Goal: Task Accomplishment & Management: Use online tool/utility

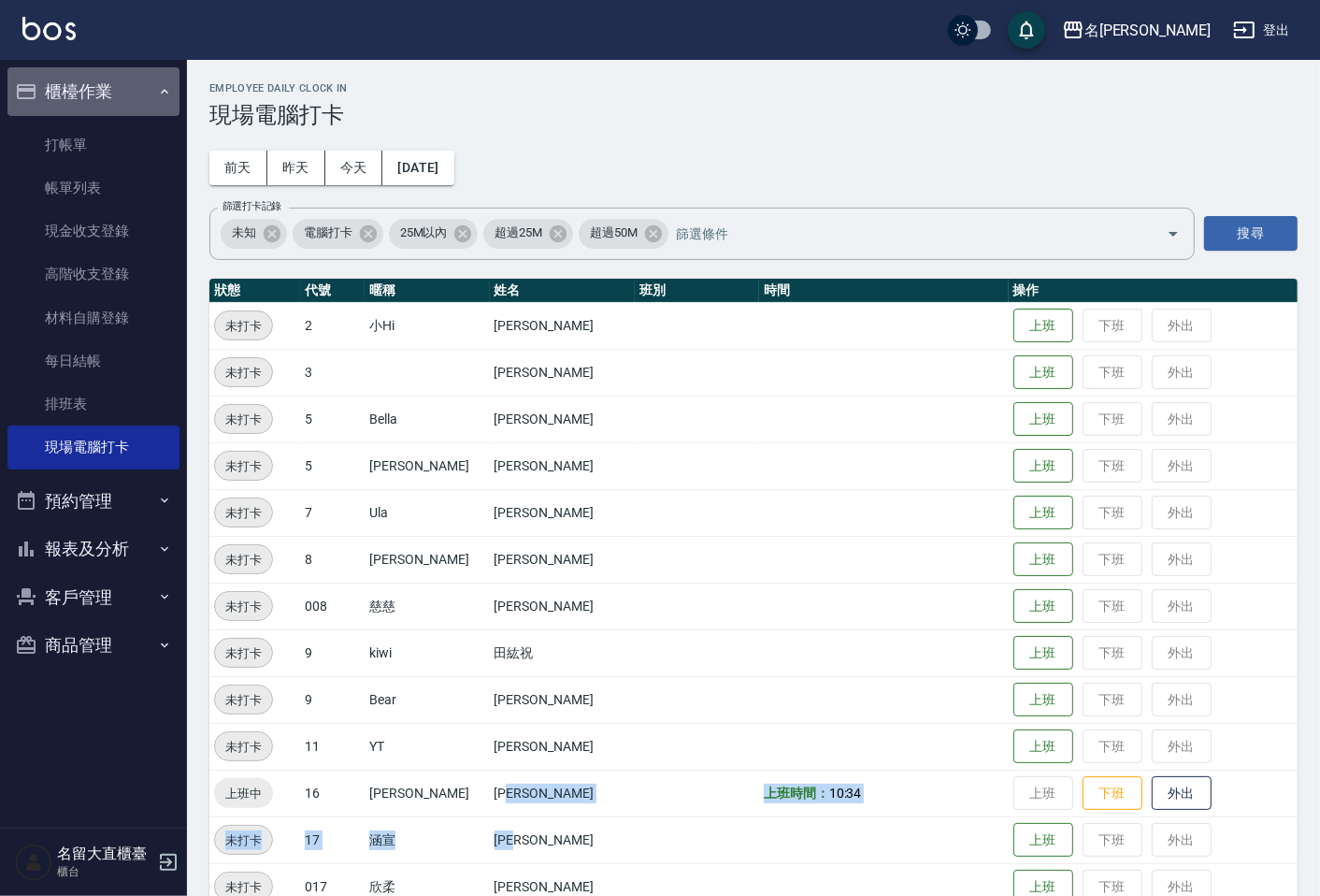
click at [95, 92] on button "櫃檯作業" at bounding box center [94, 92] width 172 height 49
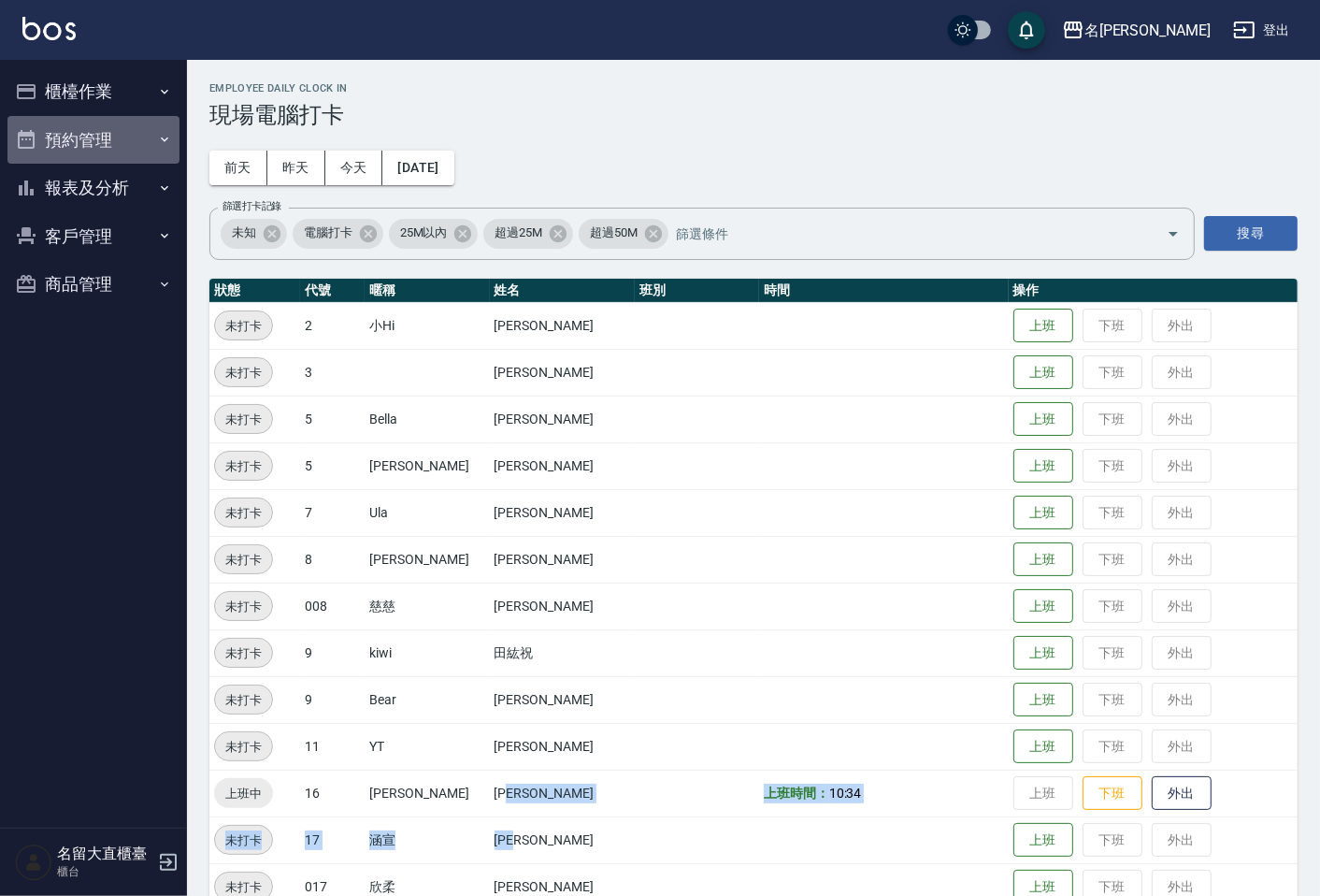
click at [82, 141] on button "預約管理" at bounding box center [94, 140] width 172 height 49
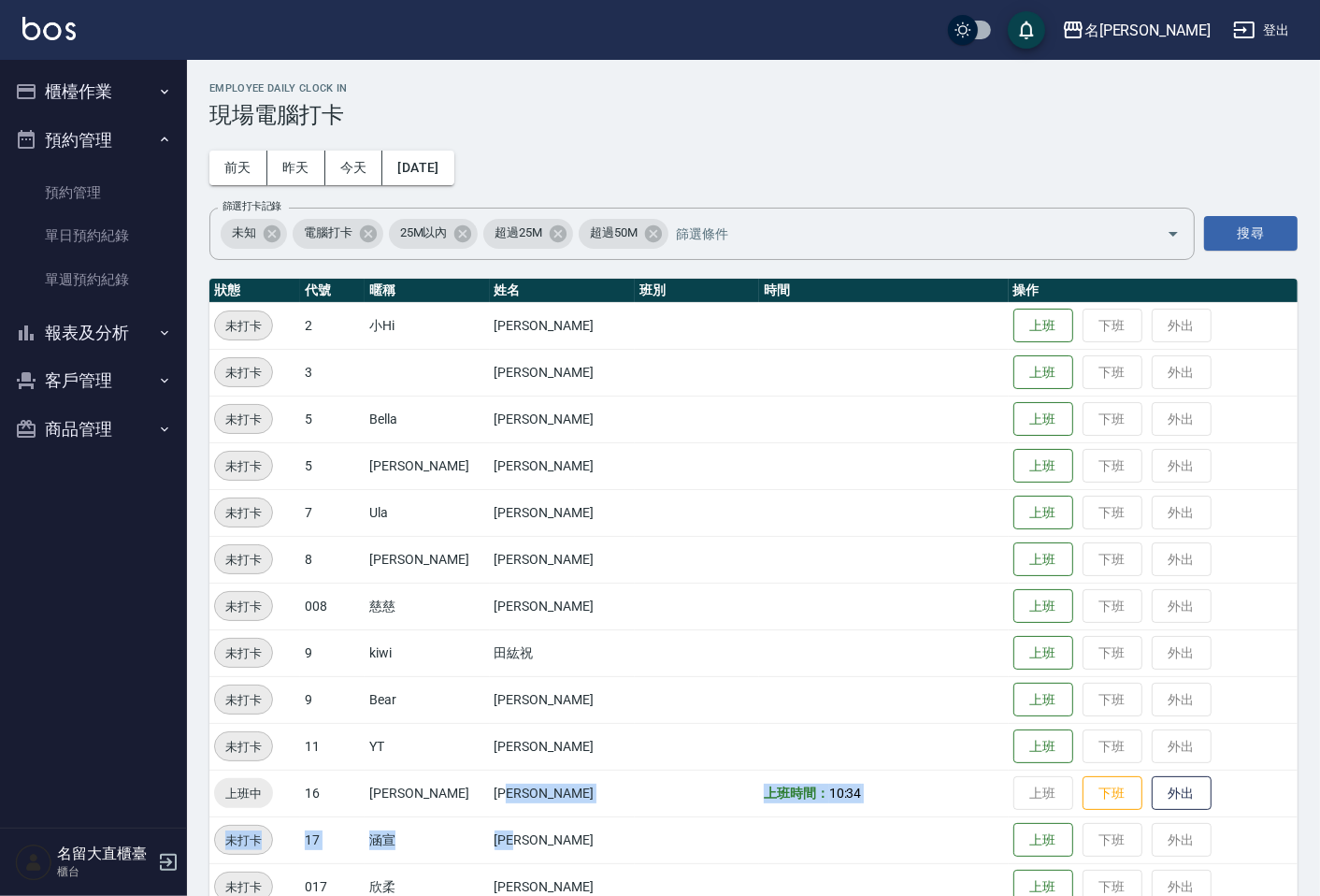
click at [95, 72] on button "櫃檯作業" at bounding box center [94, 92] width 172 height 49
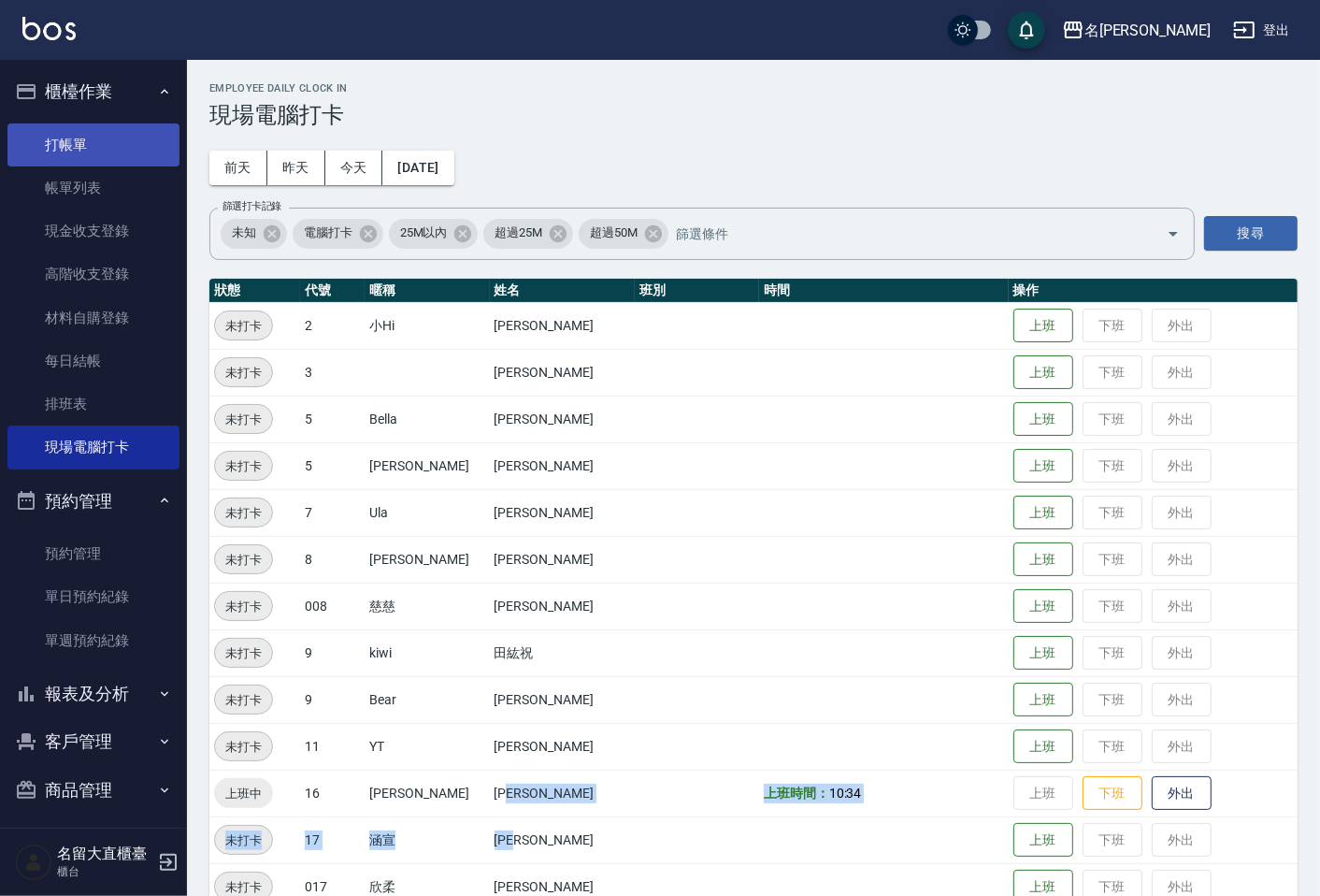
click at [89, 153] on link "打帳單" at bounding box center [94, 145] width 172 height 43
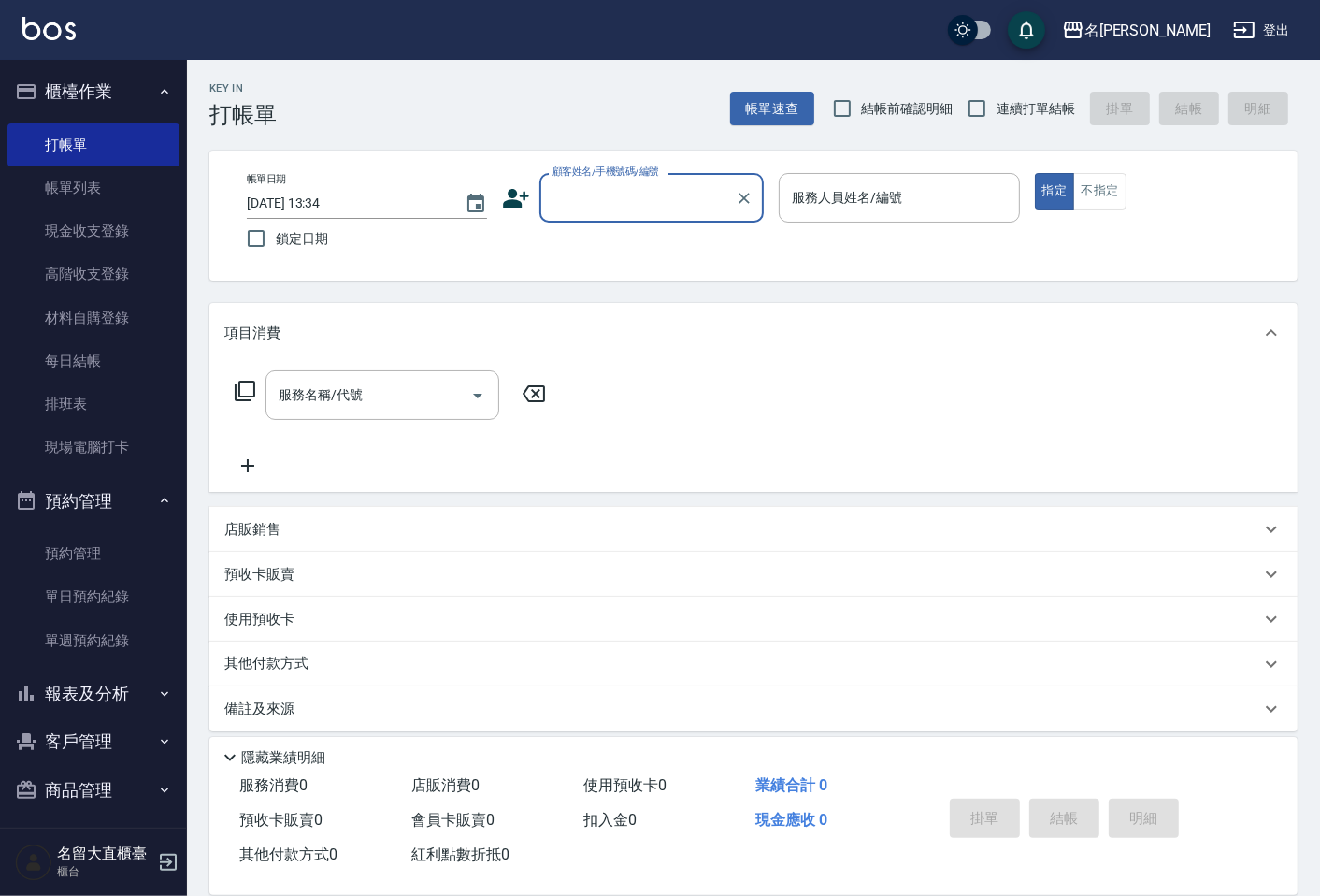
click at [640, 197] on input "顧客姓名/手機號碼/編號" at bounding box center [637, 197] width 179 height 32
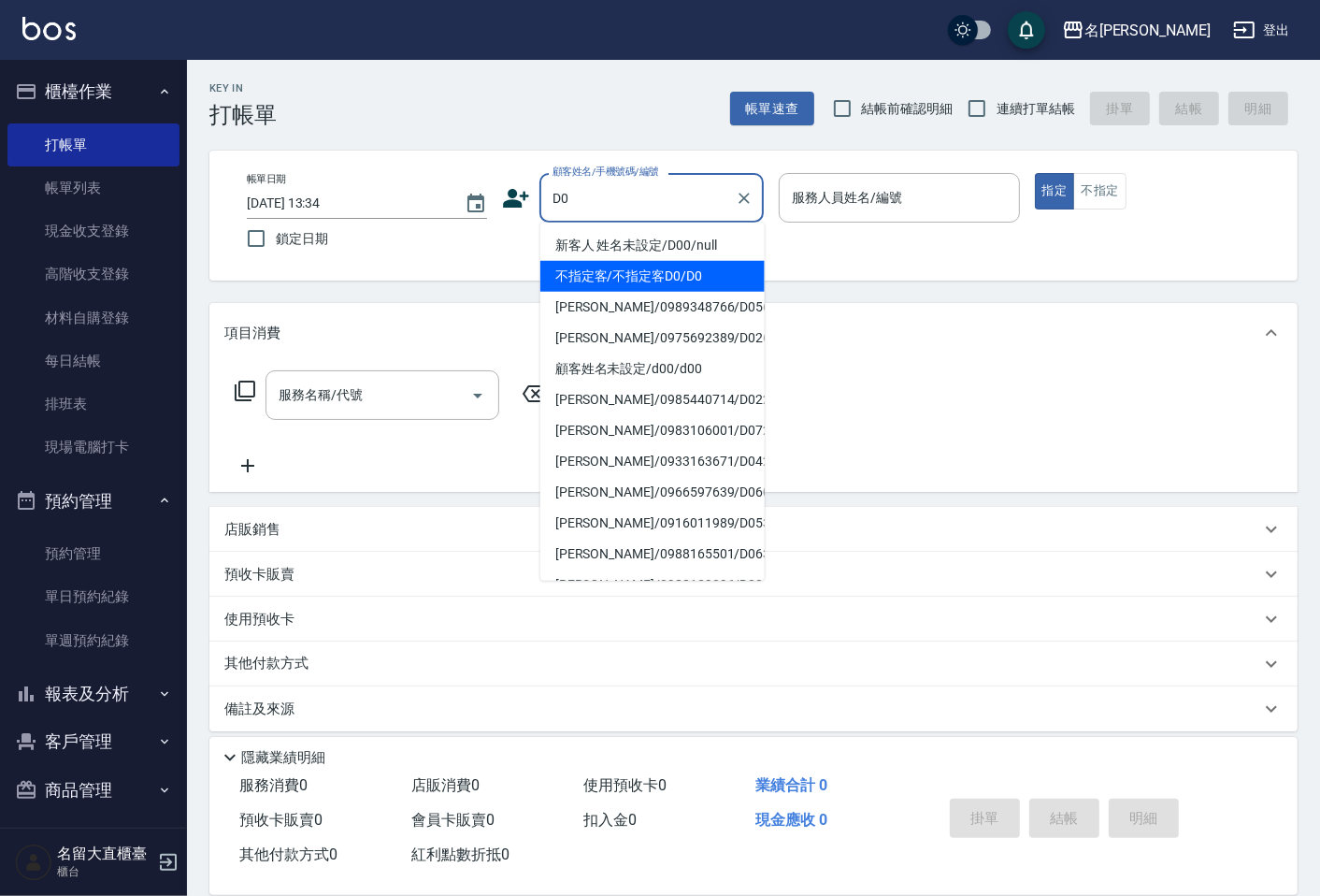
type input "不指定客/不指定客D0/D0"
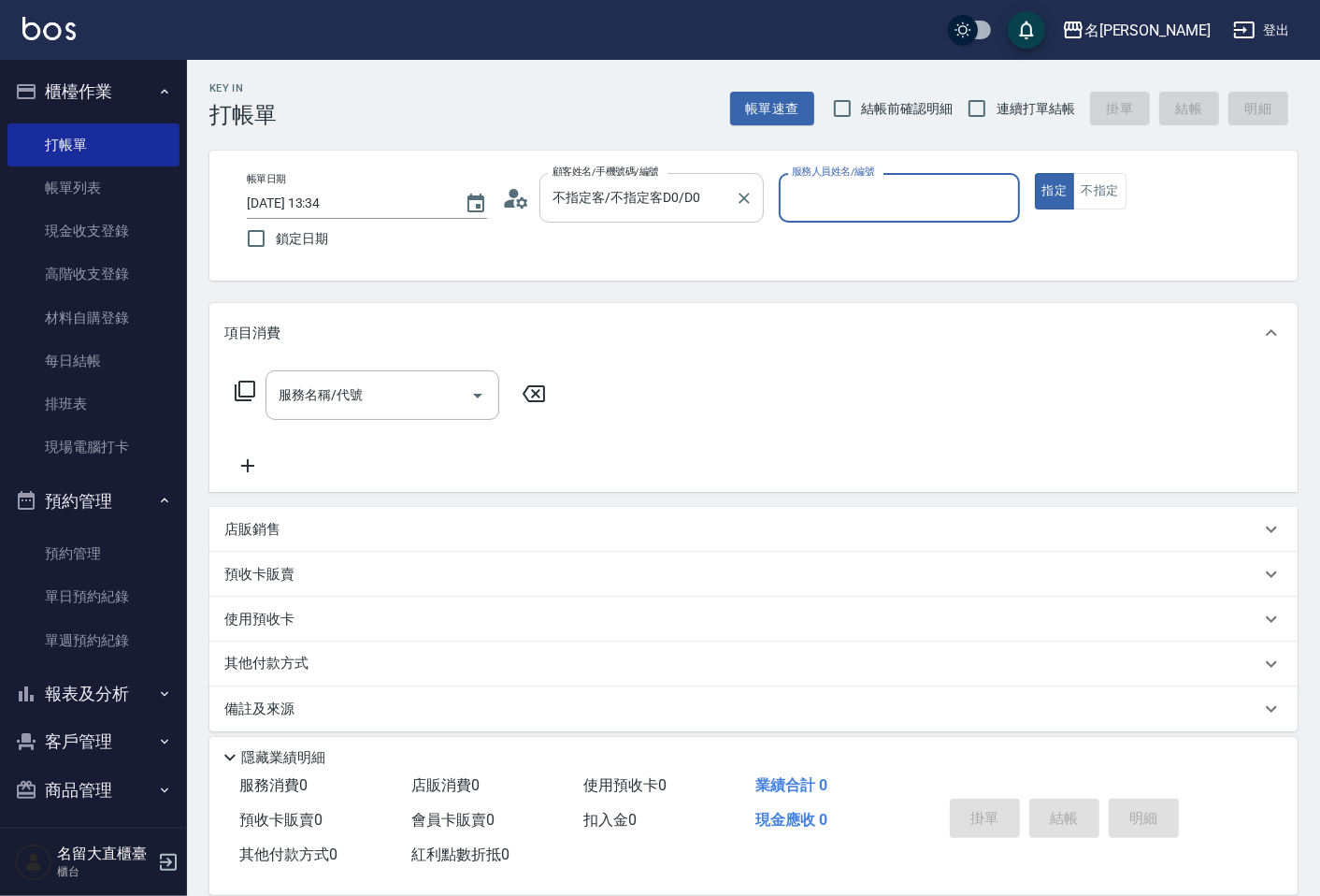
type input "[PERSON_NAME]3"
click at [1035, 173] on button "指定" at bounding box center [1055, 191] width 40 height 36
type button "true"
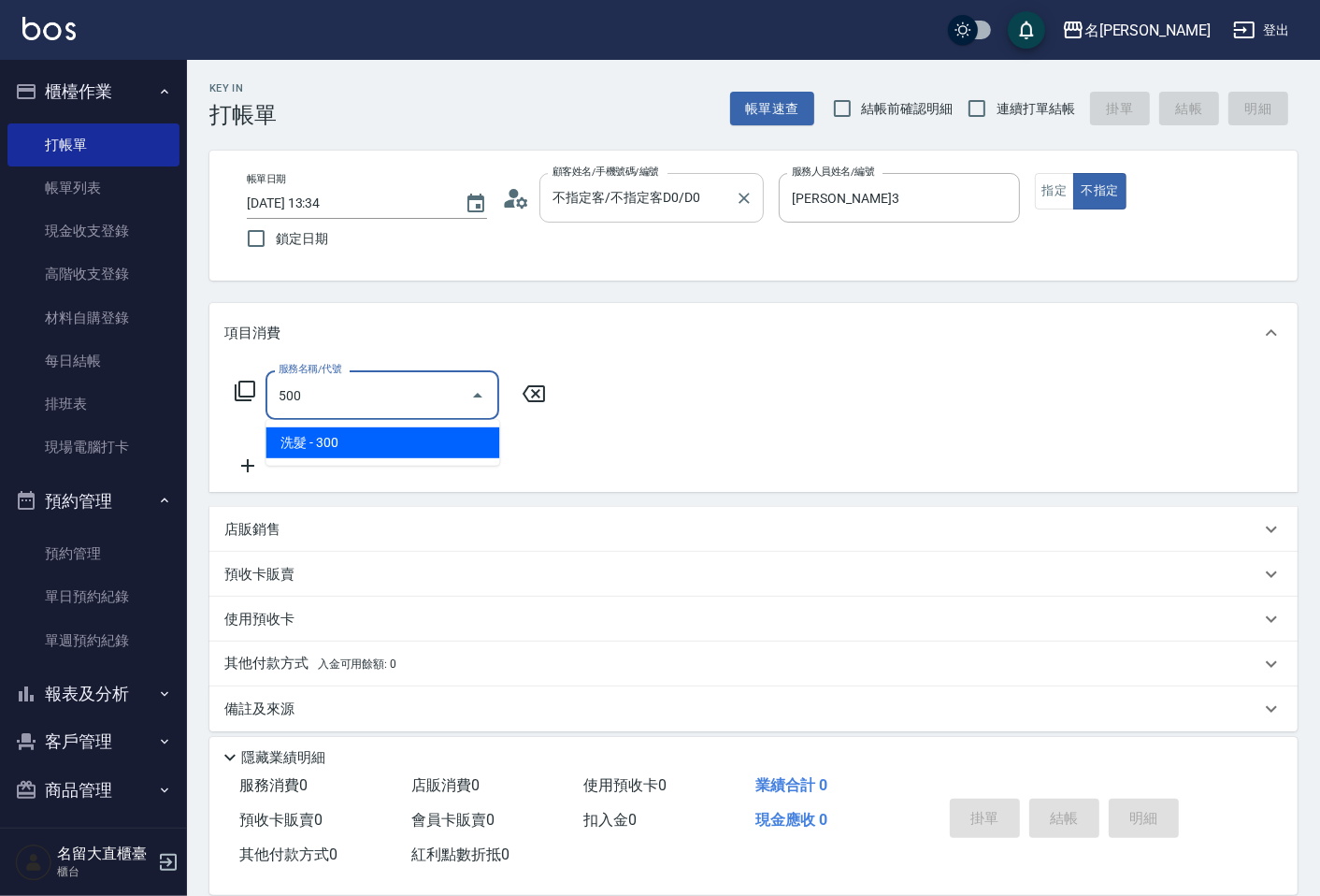
type input "洗髮(500)"
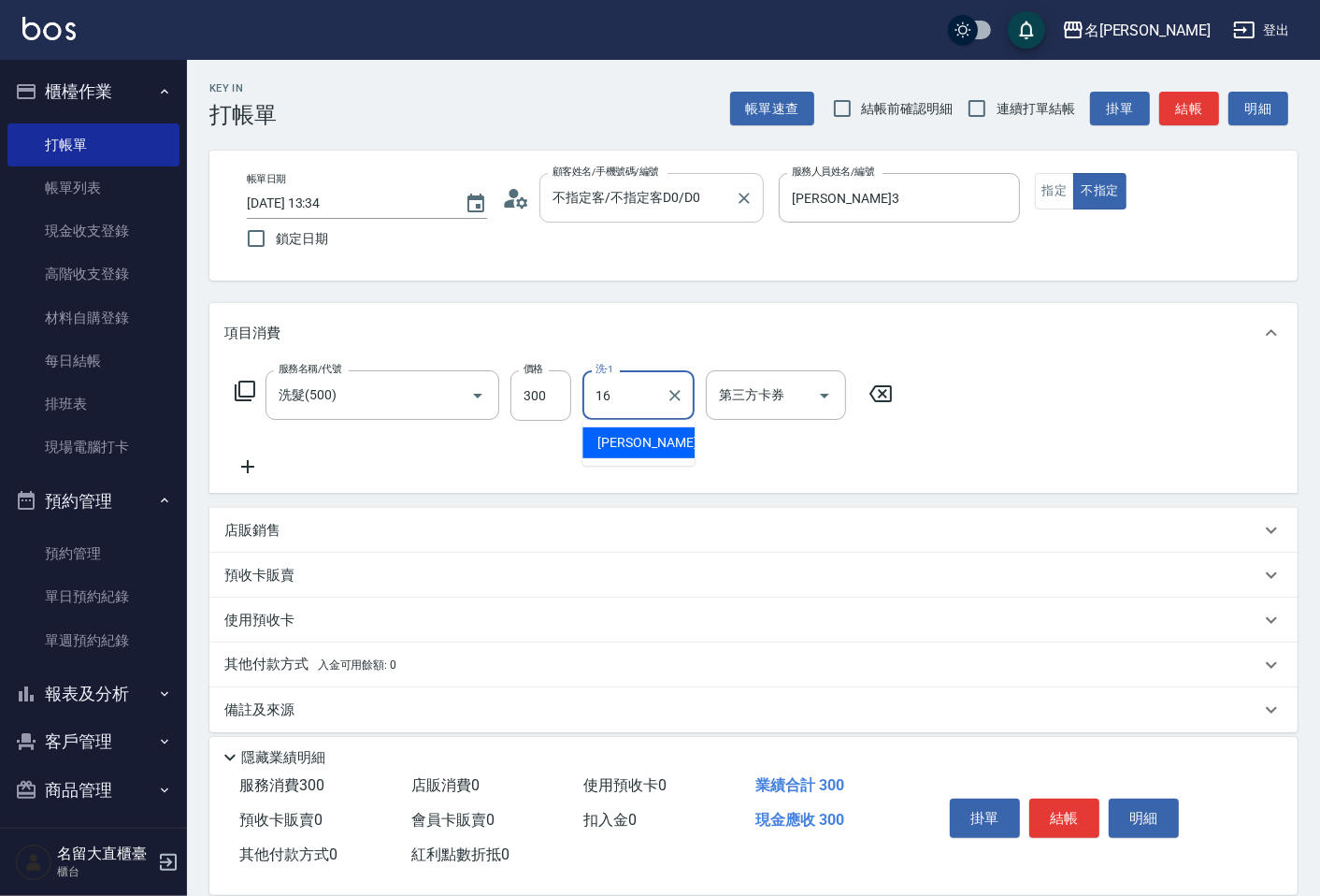
type input "[PERSON_NAME]-16"
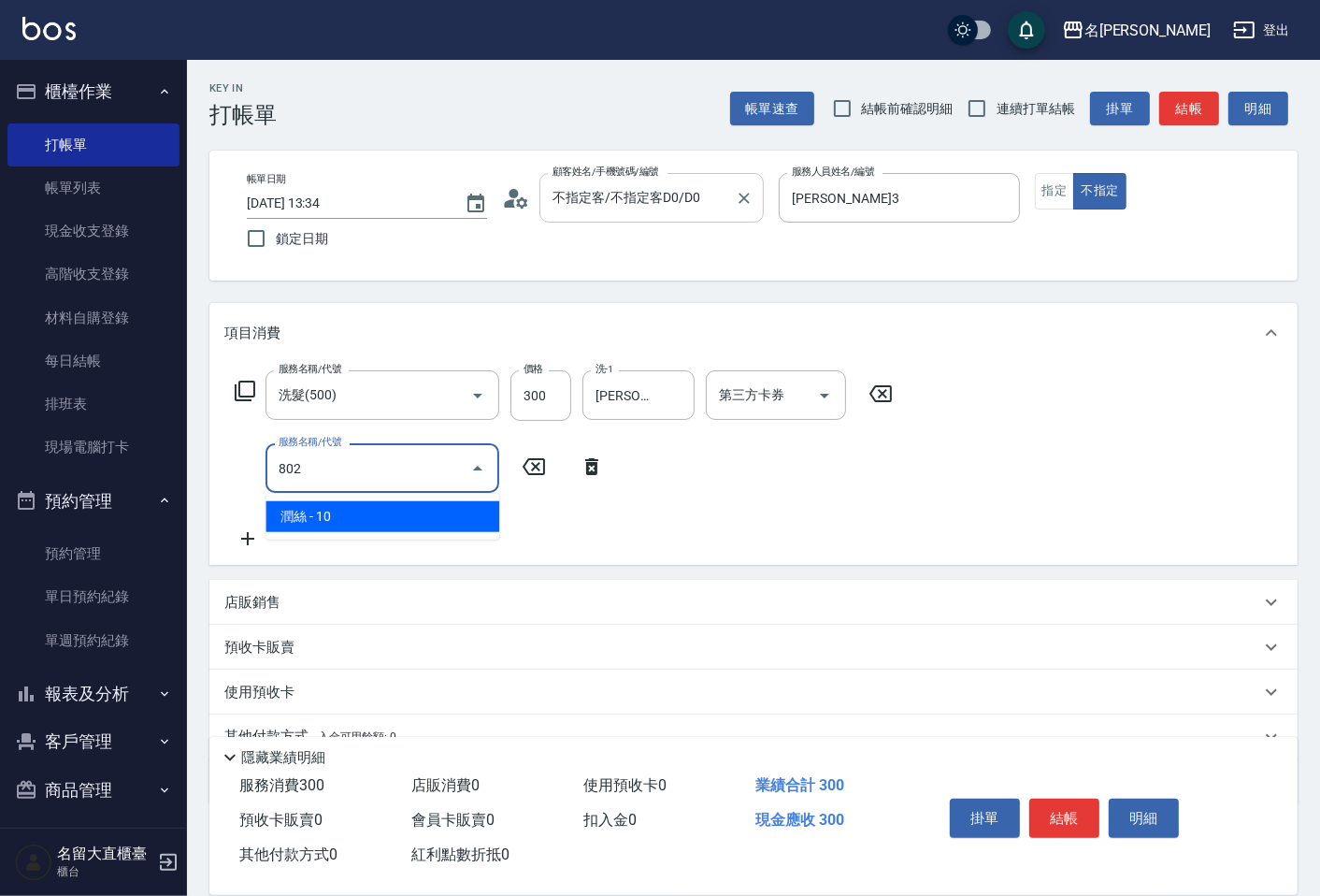
type input "潤絲(802)"
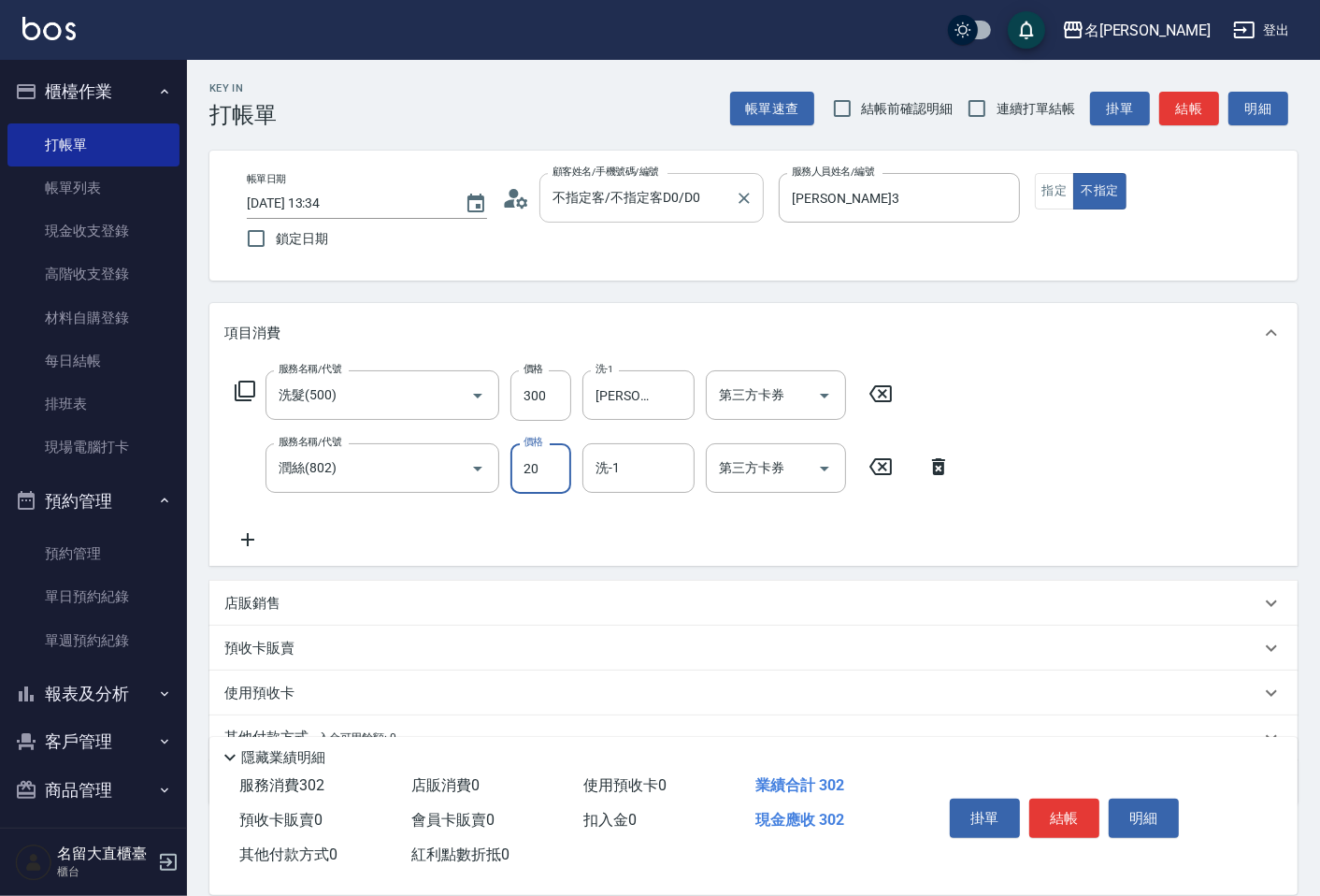
type input "20"
type input "[PERSON_NAME]-16"
click at [983, 108] on input "連續打單結帳" at bounding box center [977, 109] width 39 height 39
checkbox input "true"
click at [1169, 100] on button "結帳" at bounding box center [1189, 109] width 60 height 34
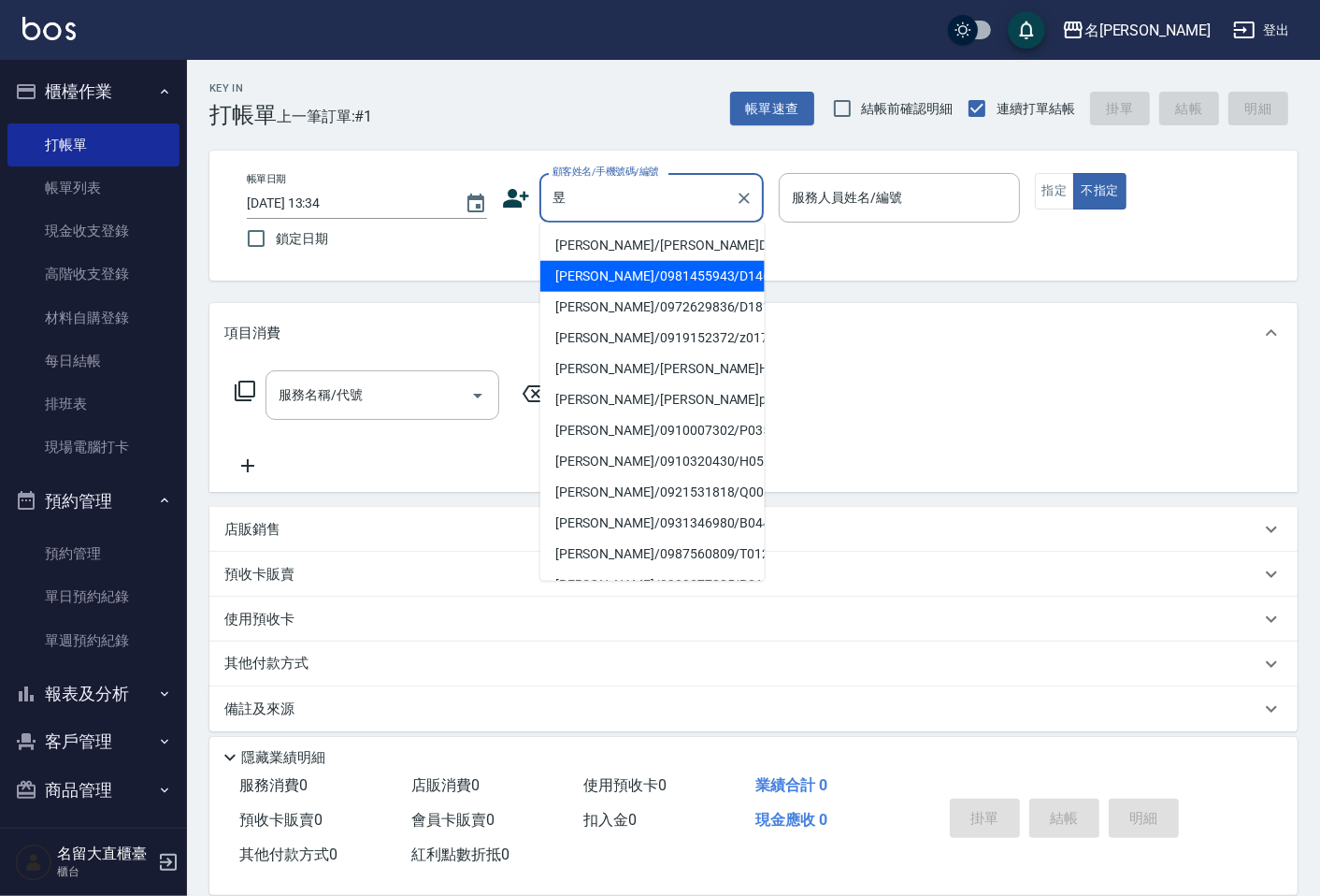
type input "[PERSON_NAME]/[PERSON_NAME]D230/D230"
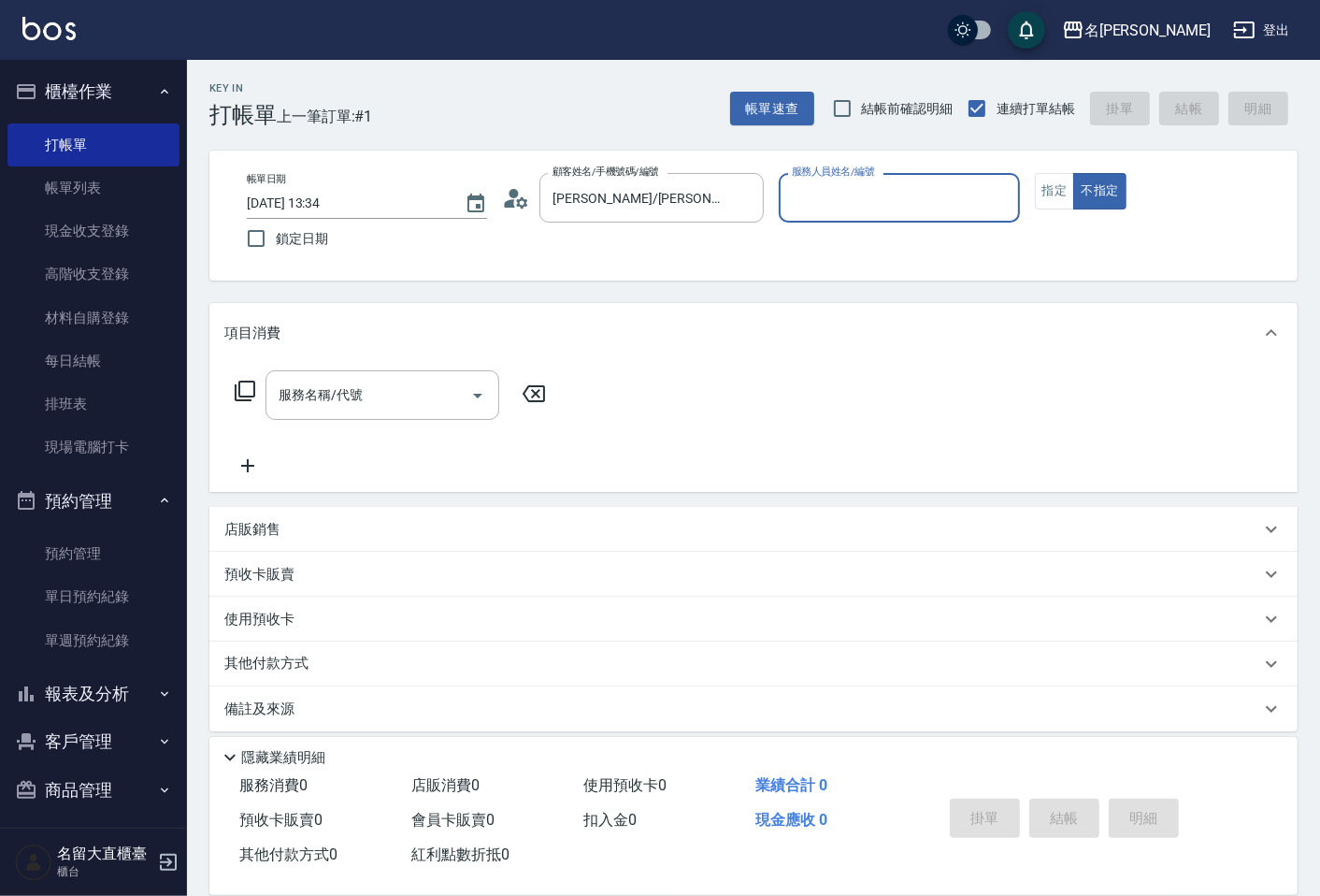
type input "[PERSON_NAME]3"
click at [1073, 173] on button "不指定" at bounding box center [1099, 191] width 52 height 36
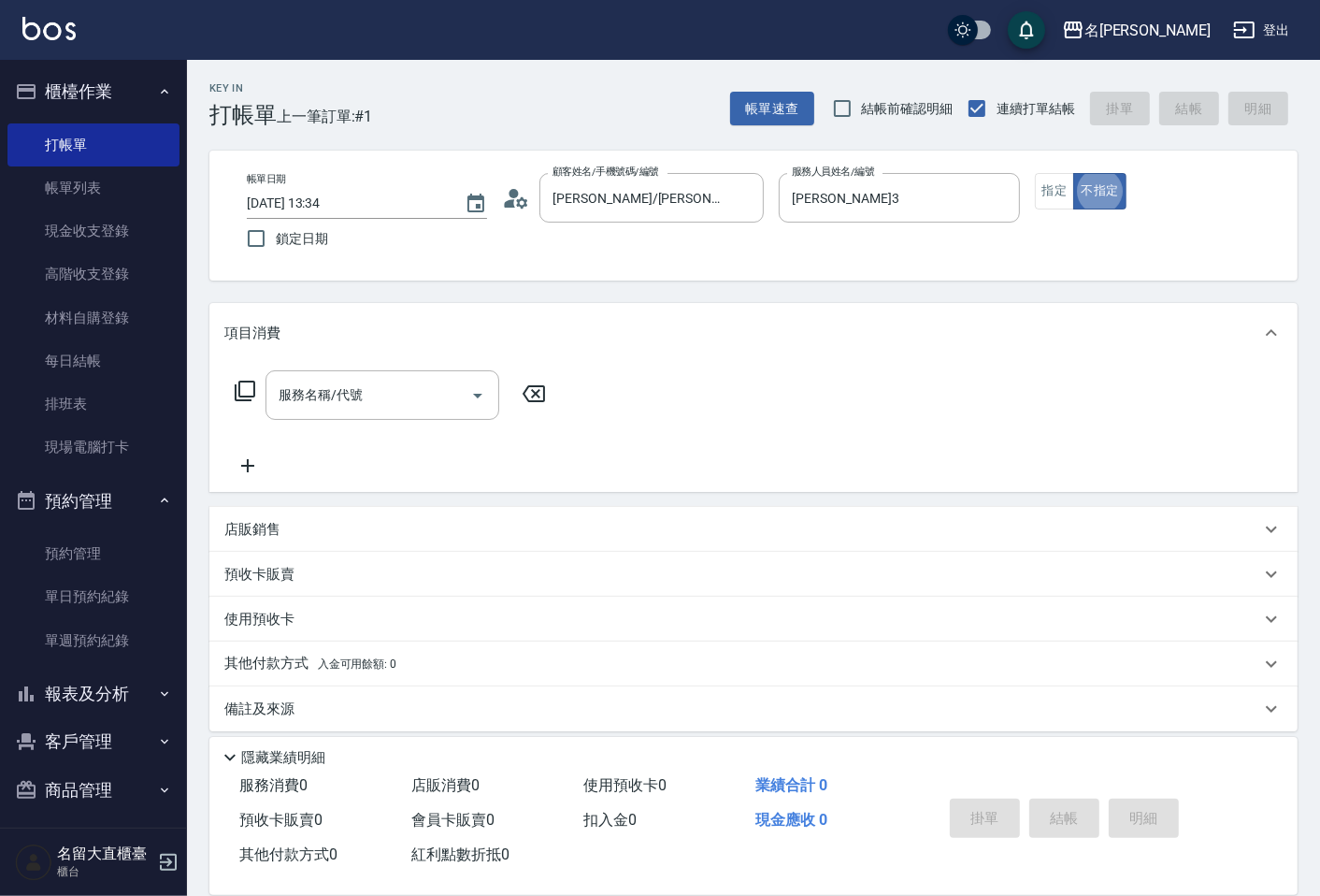
type button "false"
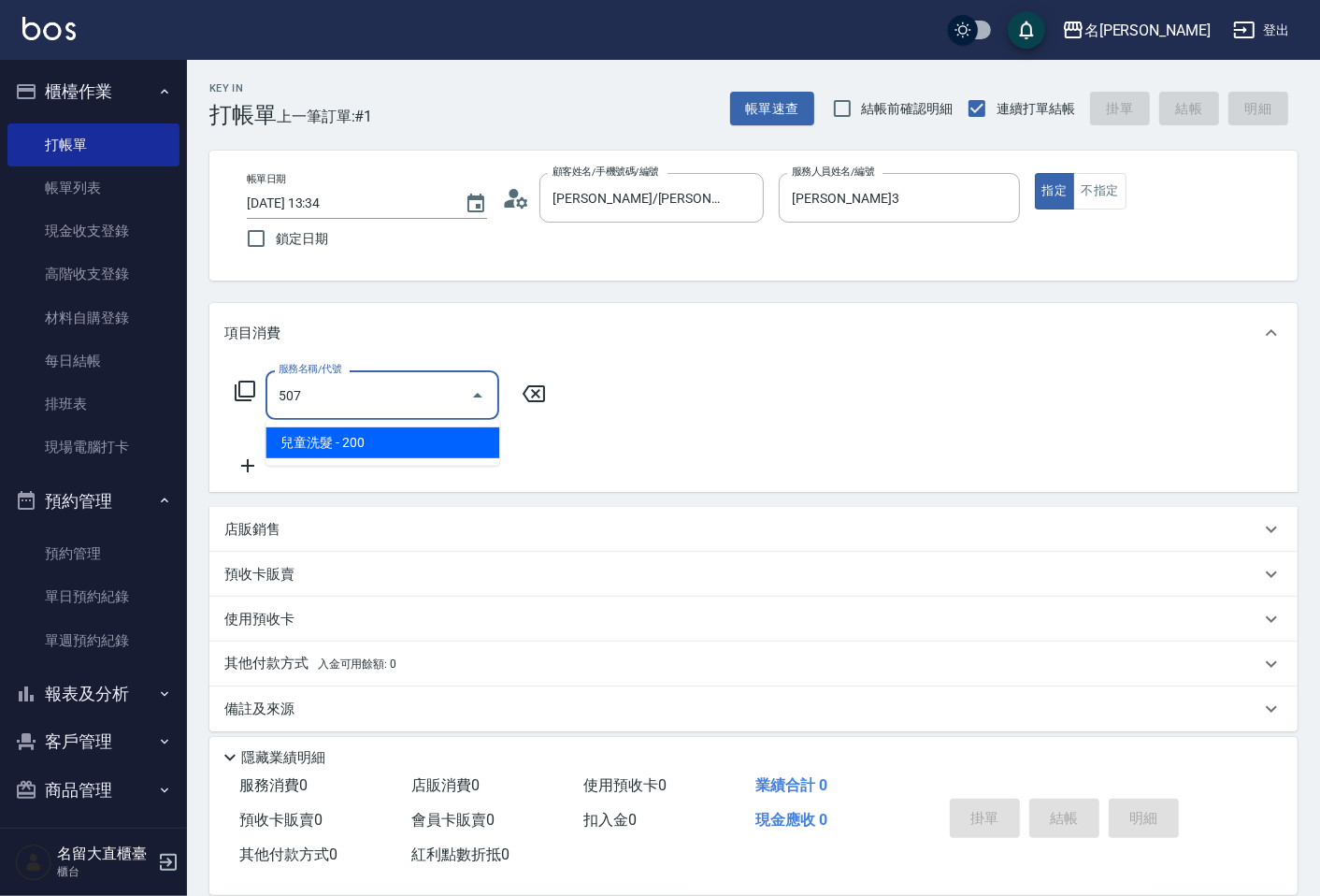
type input "兒童洗髮(507)"
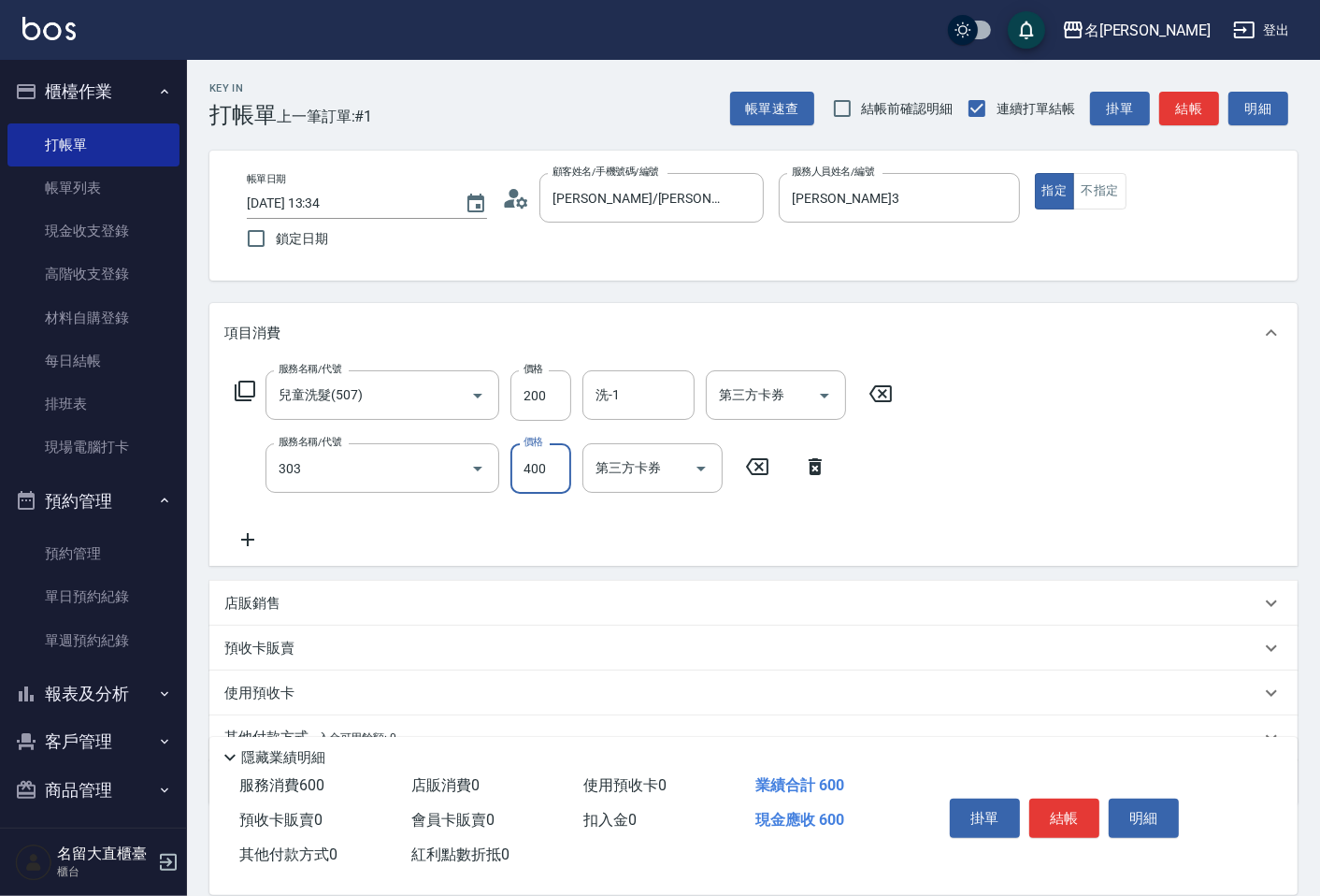
type input "剪髮(C級)(303)"
type input "250"
click at [1077, 810] on button "結帳" at bounding box center [1064, 818] width 71 height 39
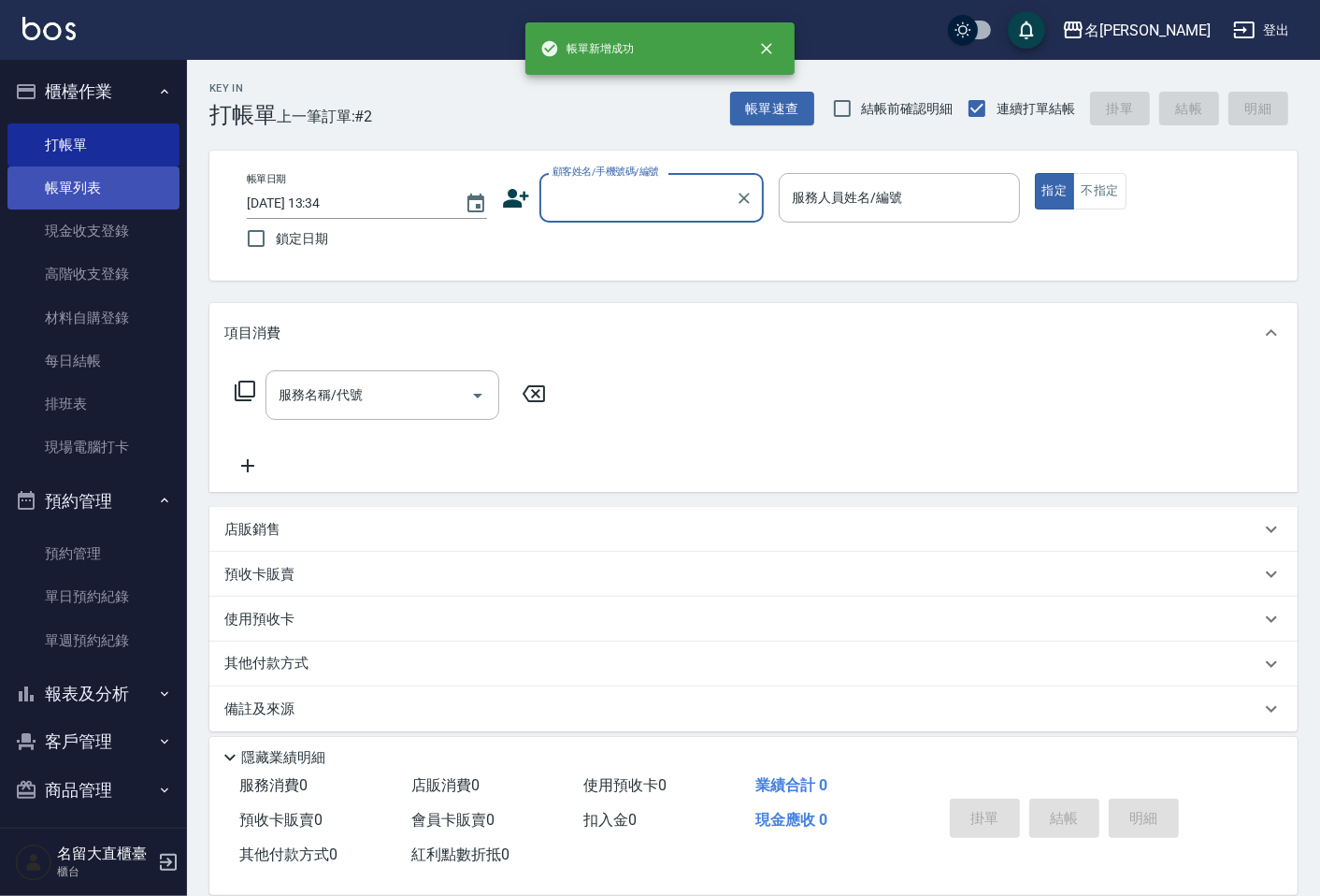
click at [97, 182] on link "帳單列表" at bounding box center [94, 188] width 172 height 43
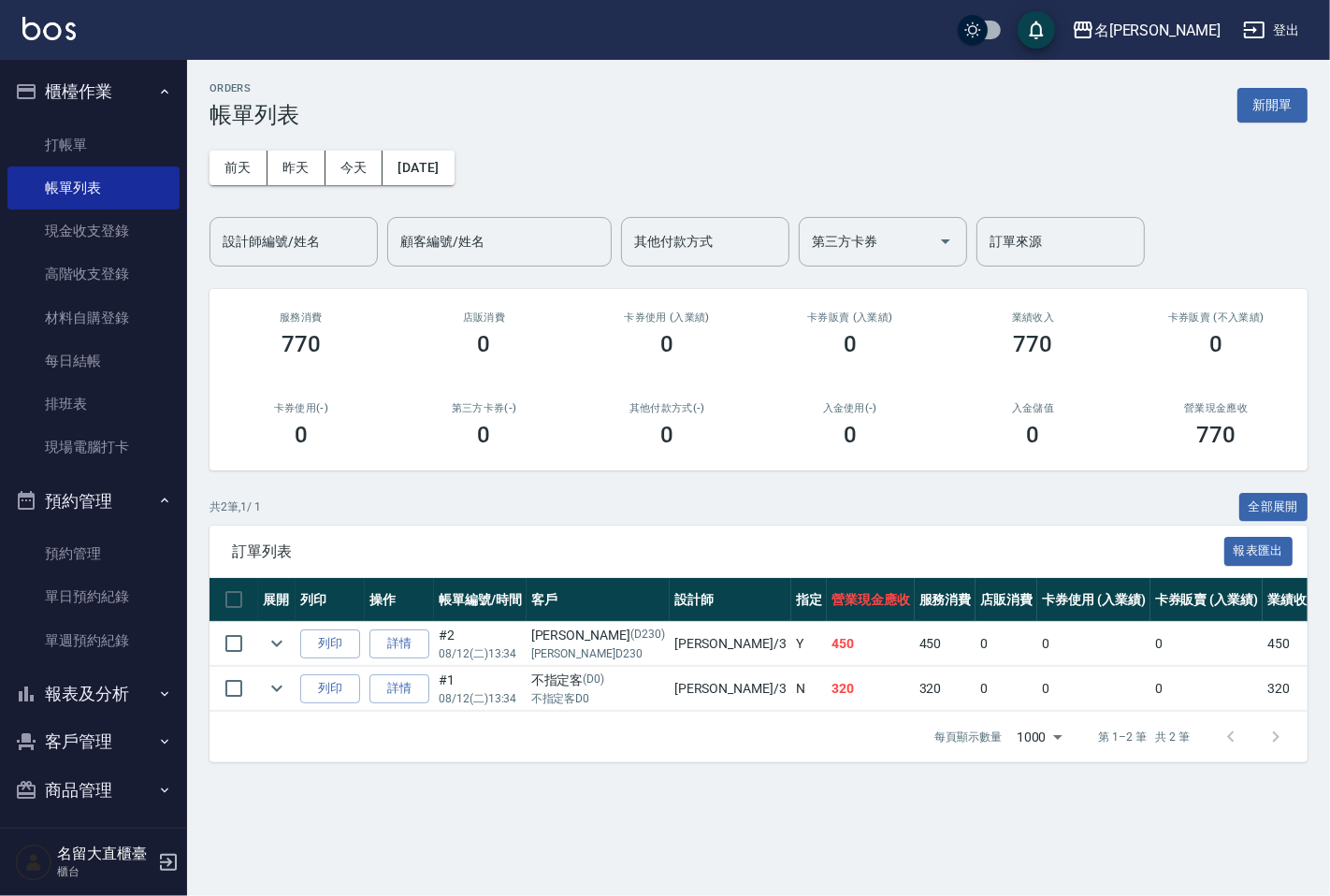
scroll to position [7, 0]
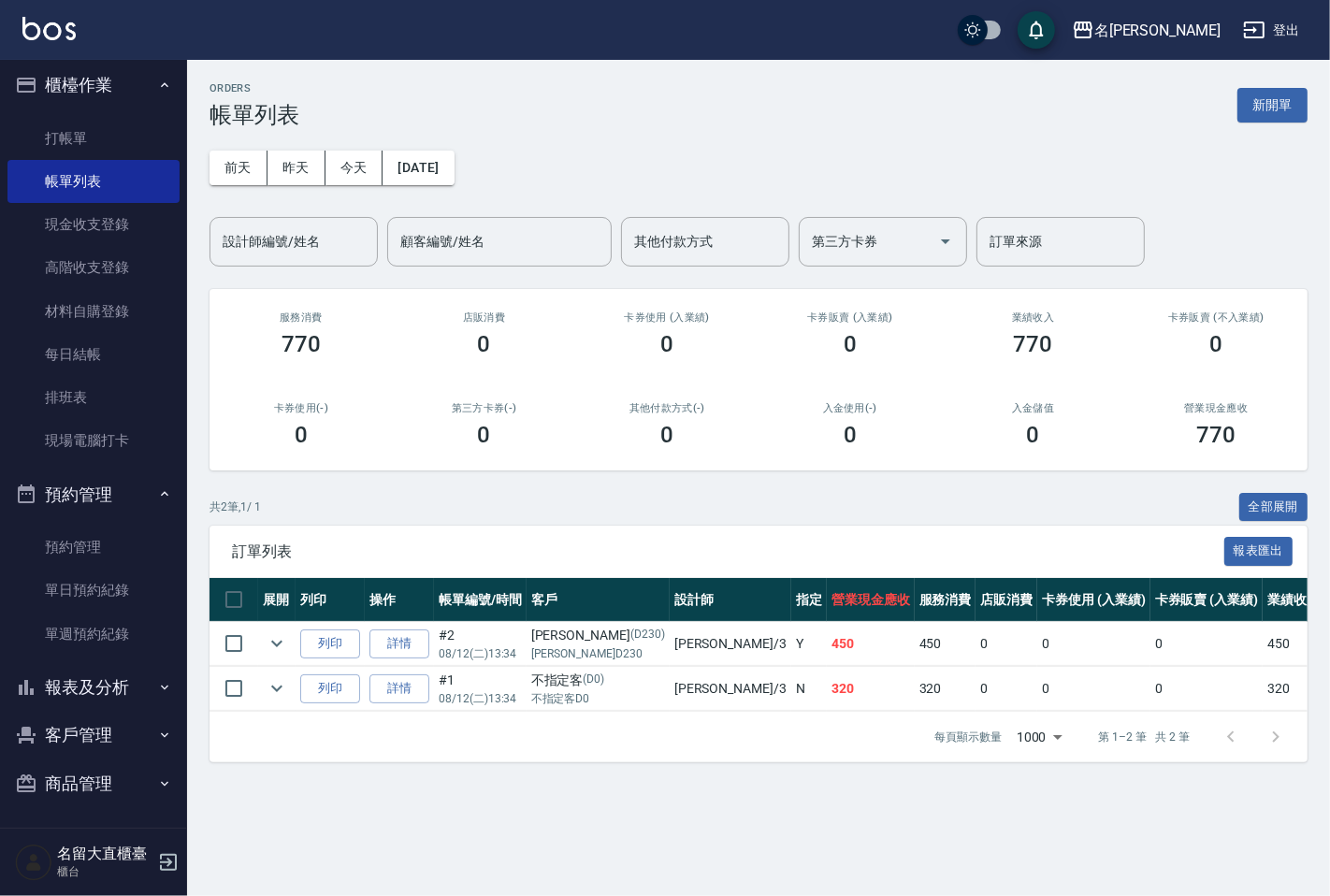
click at [107, 491] on button "預約管理" at bounding box center [94, 495] width 172 height 49
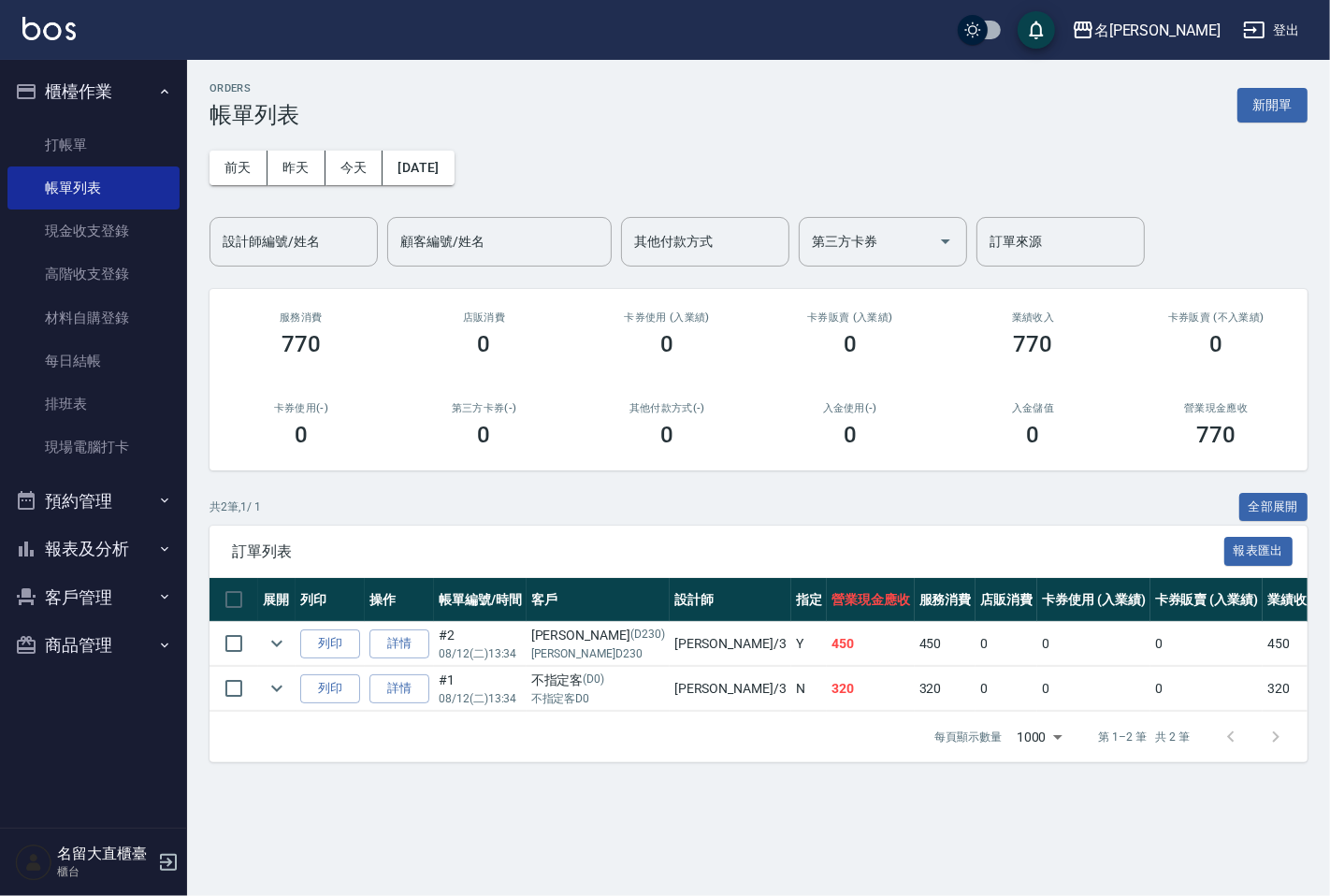
scroll to position [0, 0]
click at [119, 548] on button "報表及分析" at bounding box center [94, 549] width 172 height 49
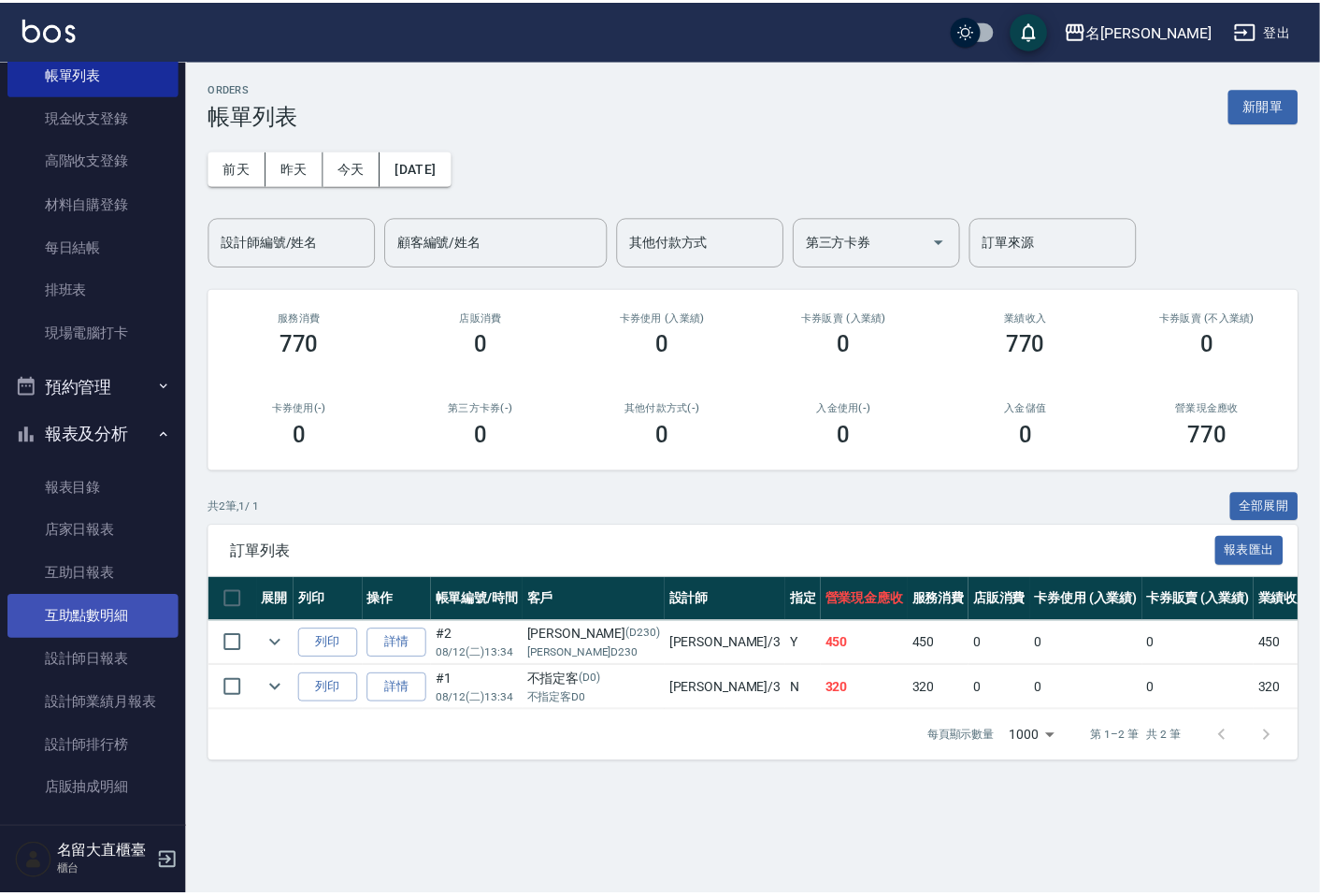
scroll to position [208, 0]
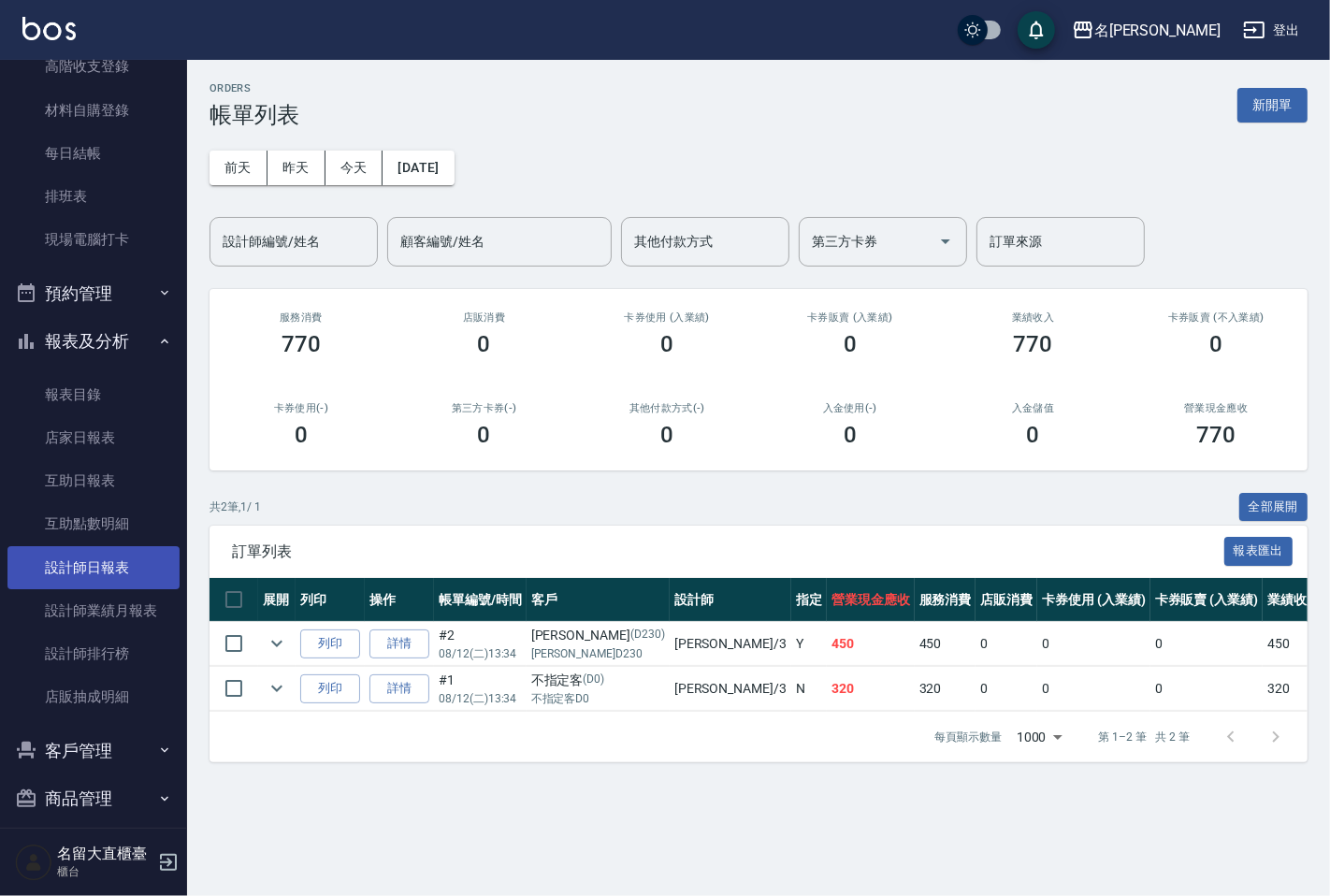
click at [105, 557] on link "設計師日報表" at bounding box center [94, 568] width 172 height 43
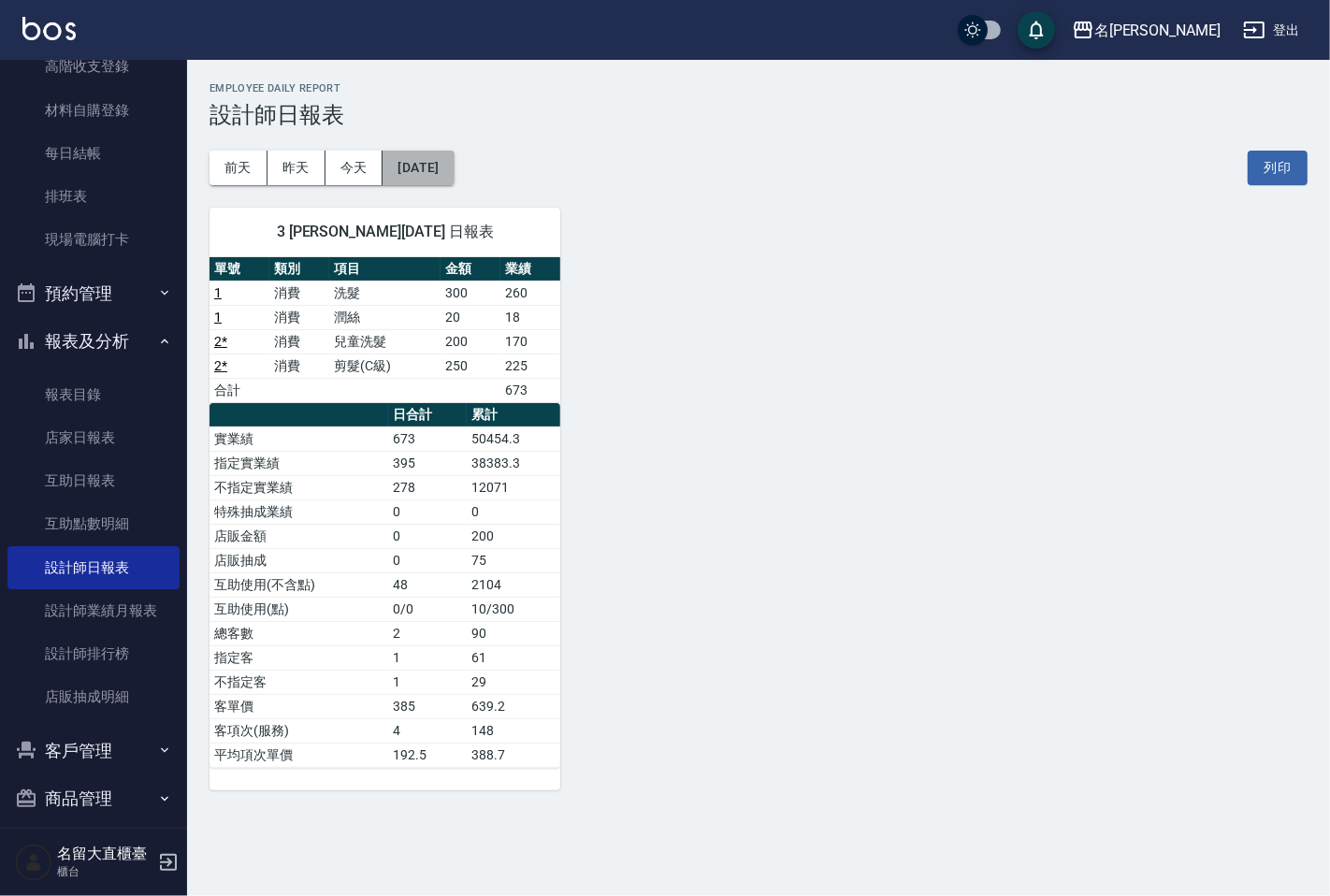
click at [452, 163] on button "[DATE]" at bounding box center [418, 167] width 71 height 34
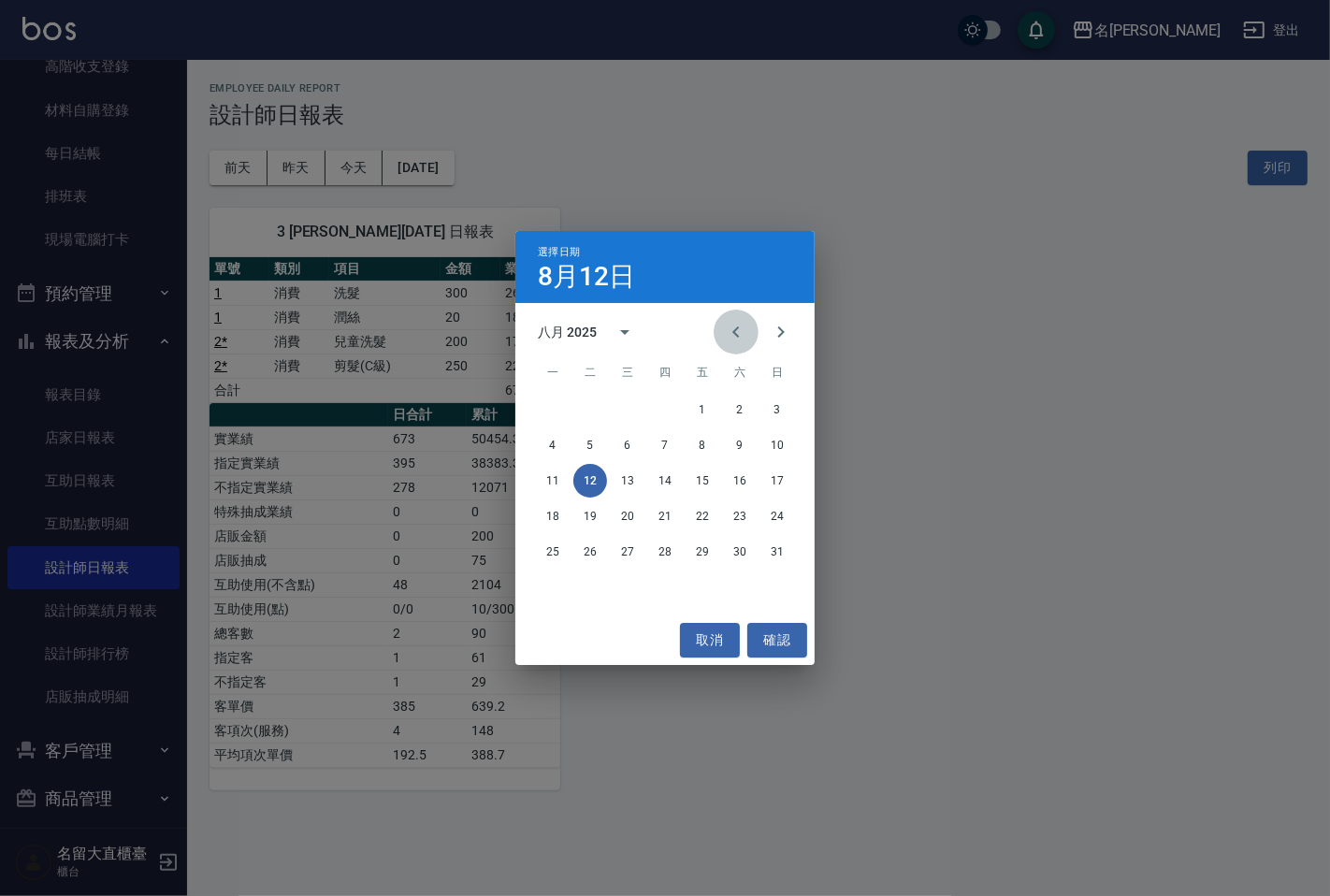
click at [744, 335] on icon "Previous month" at bounding box center [736, 332] width 23 height 23
click at [743, 441] on button "12" at bounding box center [739, 445] width 33 height 33
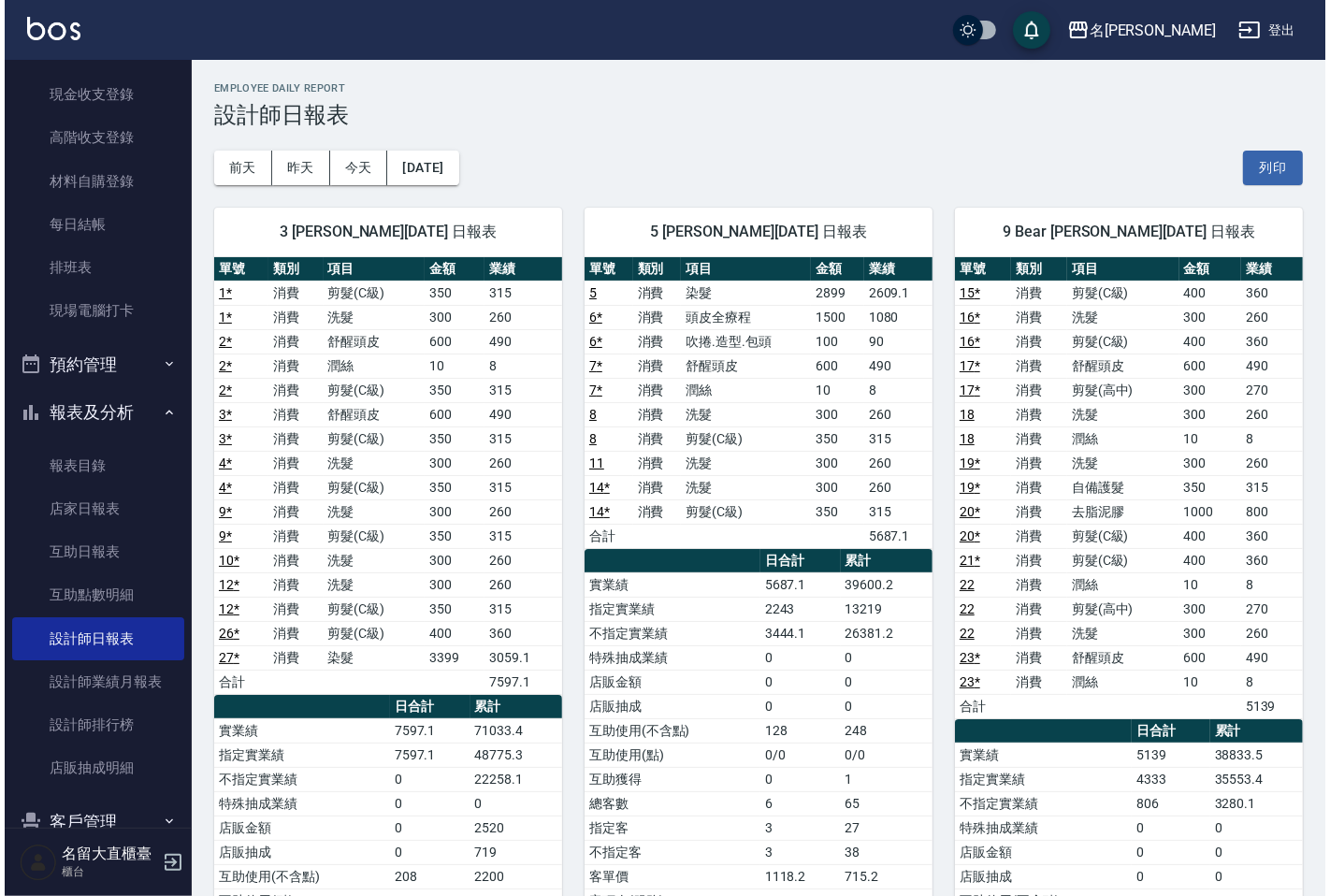
scroll to position [208, 0]
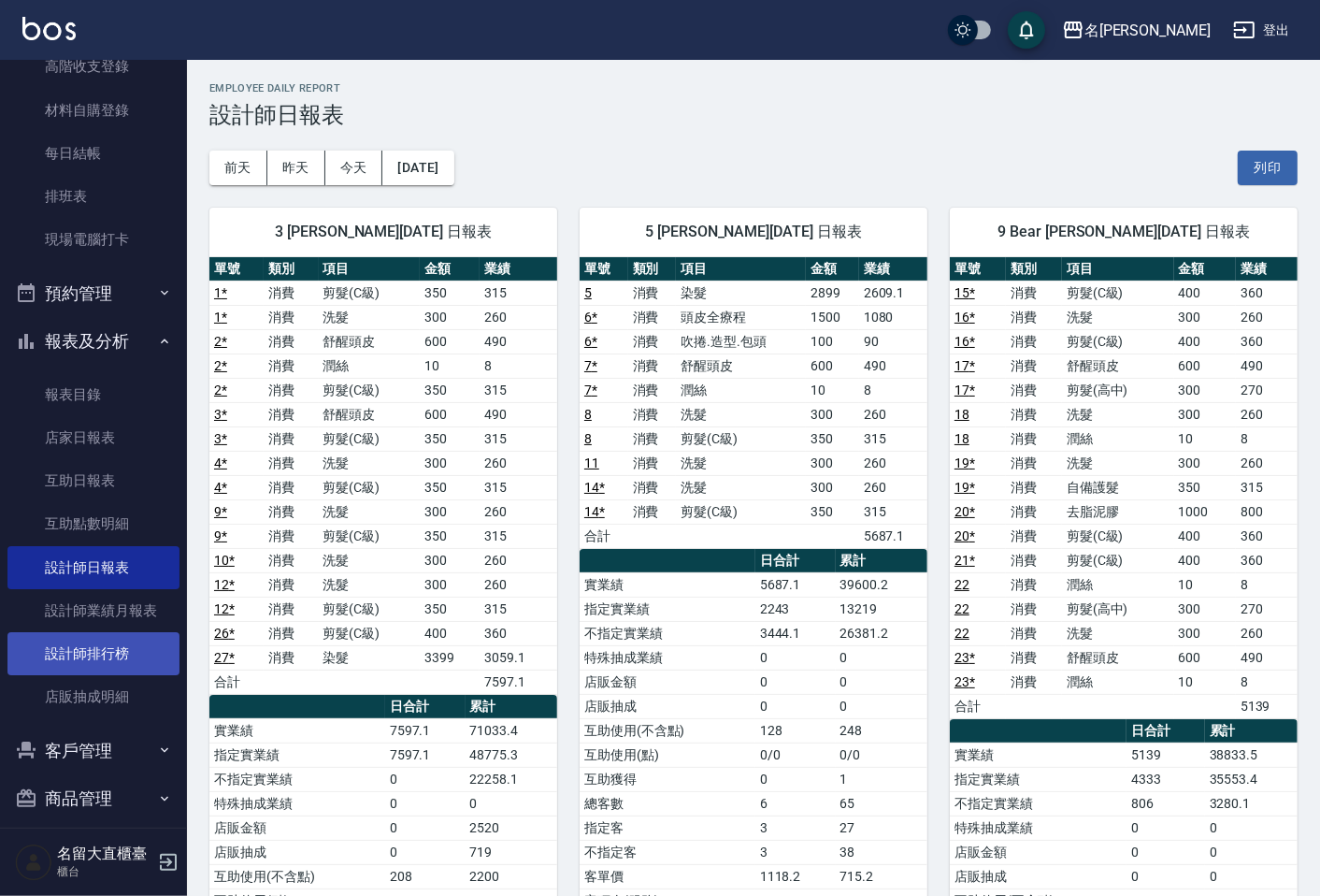
click at [121, 639] on link "設計師排行榜" at bounding box center [94, 653] width 172 height 43
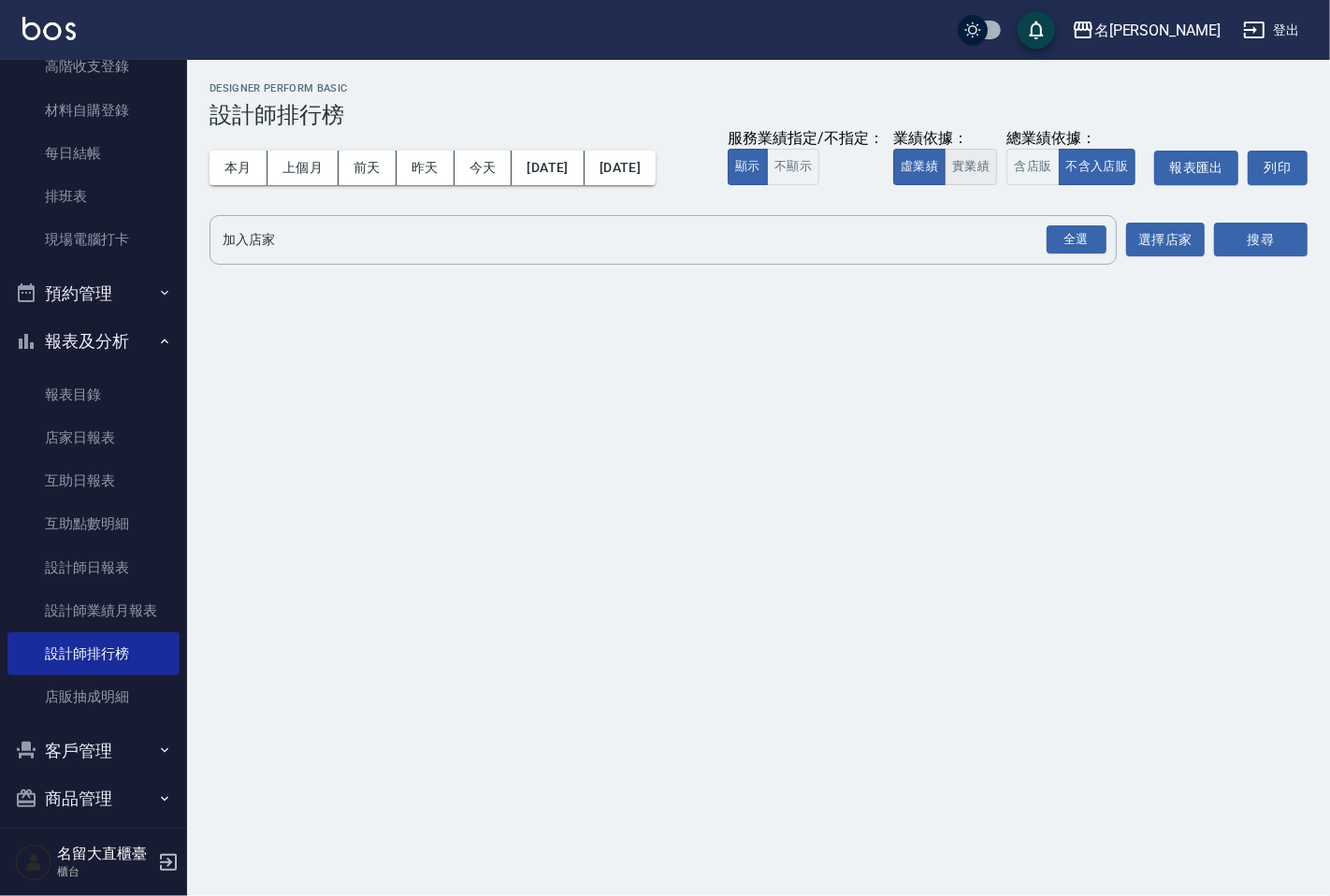
click at [966, 168] on button "實業績" at bounding box center [970, 166] width 52 height 36
click at [1089, 238] on div "全選" at bounding box center [1075, 240] width 60 height 29
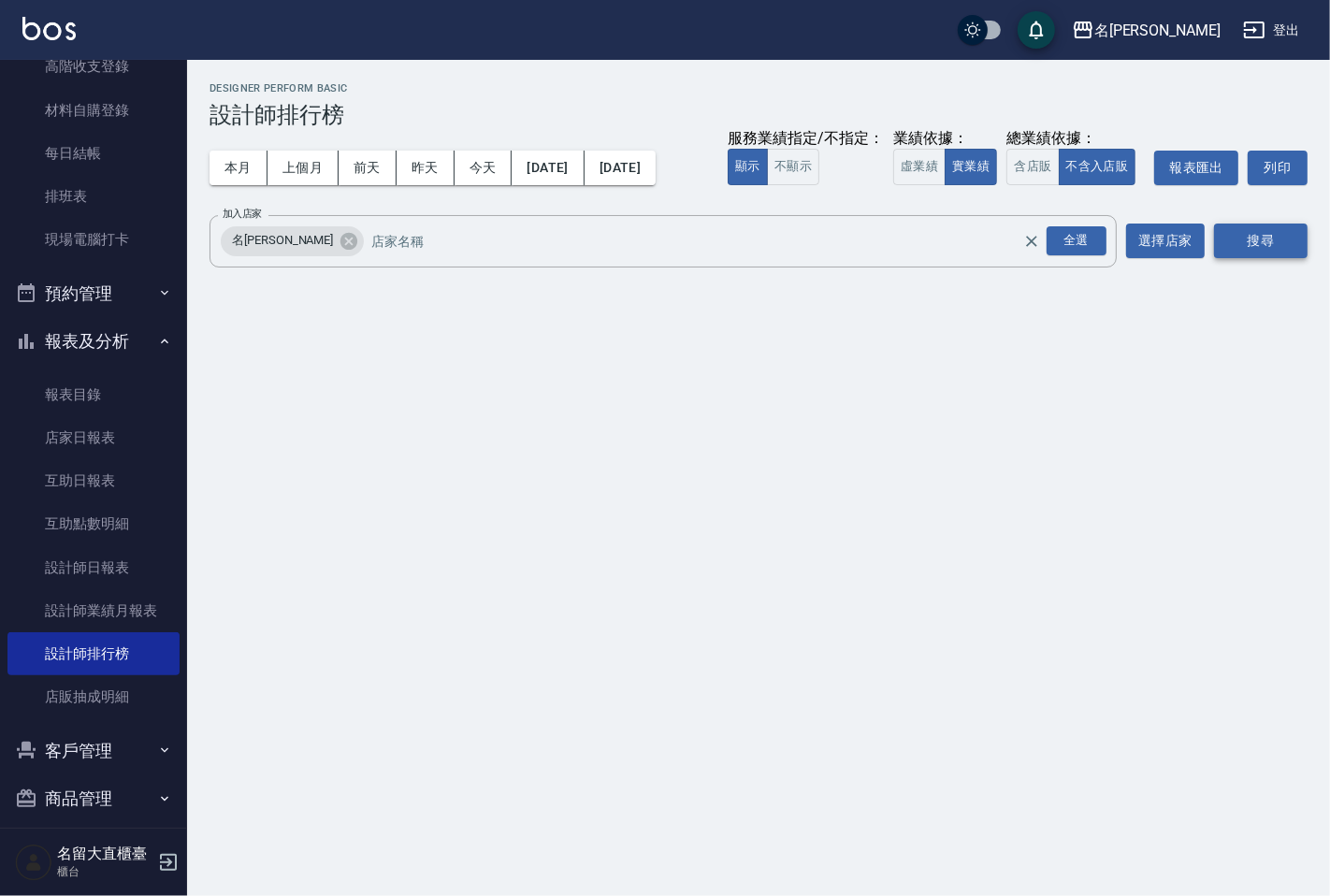
click at [1294, 240] on button "搜尋" at bounding box center [1259, 240] width 93 height 34
